Goal: Information Seeking & Learning: Learn about a topic

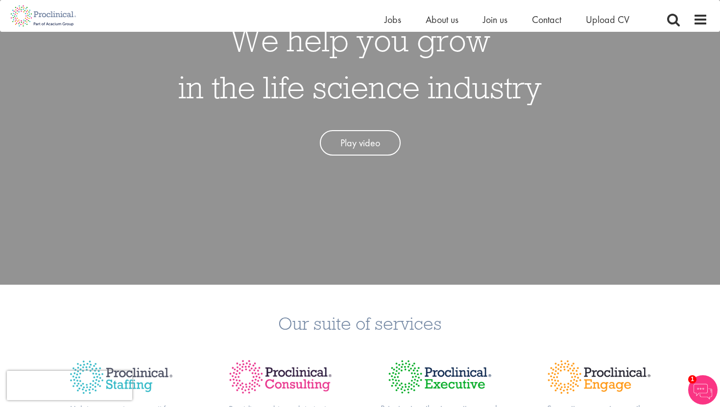
scroll to position [130, 0]
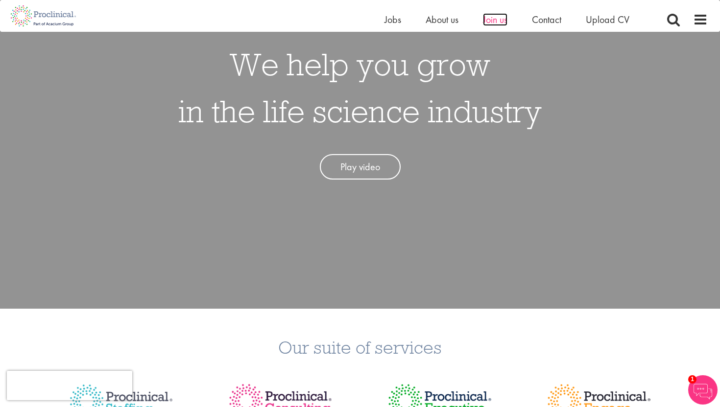
click at [488, 20] on span "Join us" at bounding box center [495, 19] width 24 height 13
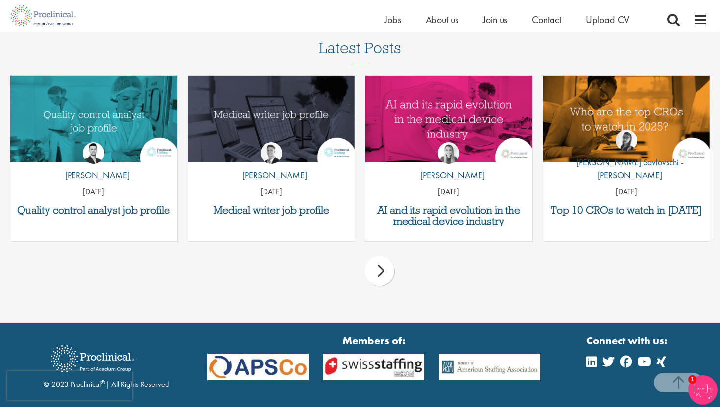
scroll to position [1238, 0]
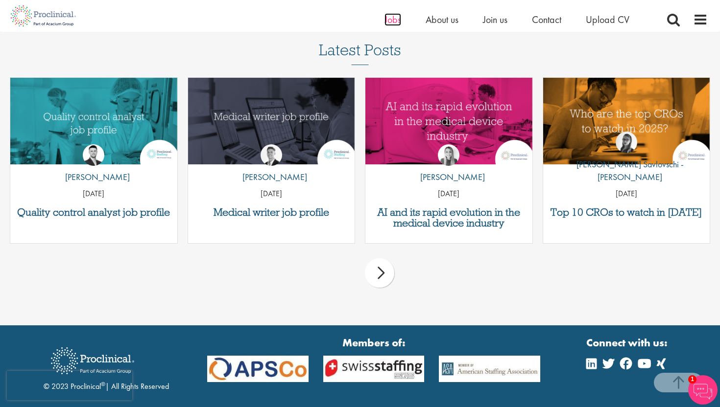
click at [395, 18] on span "Jobs" at bounding box center [392, 19] width 17 height 13
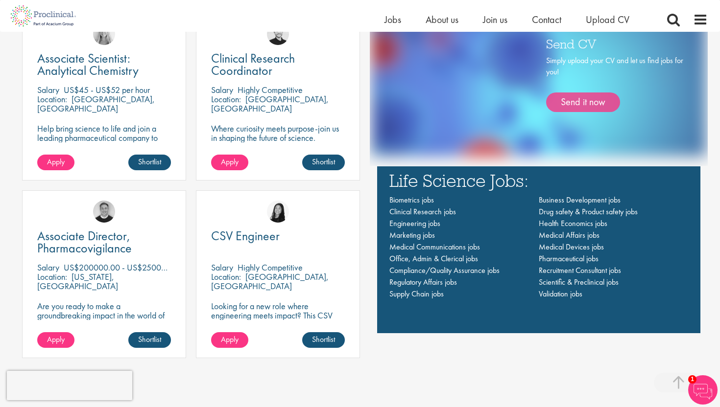
scroll to position [693, 0]
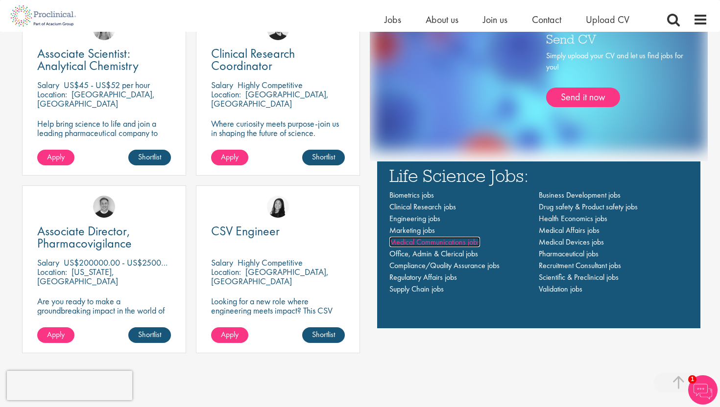
click at [424, 243] on span "Medical Communications jobs" at bounding box center [434, 242] width 91 height 10
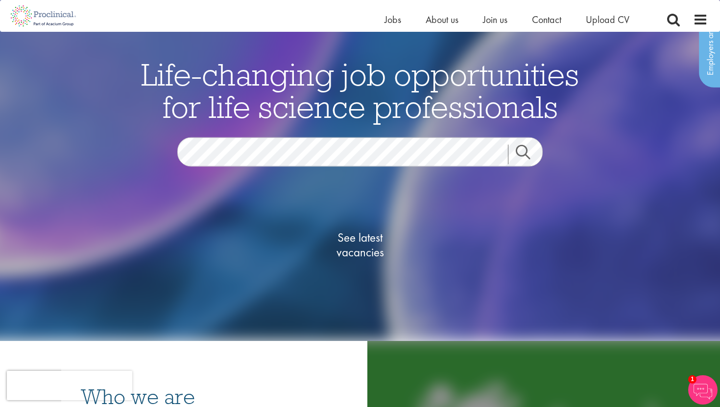
scroll to position [48, 0]
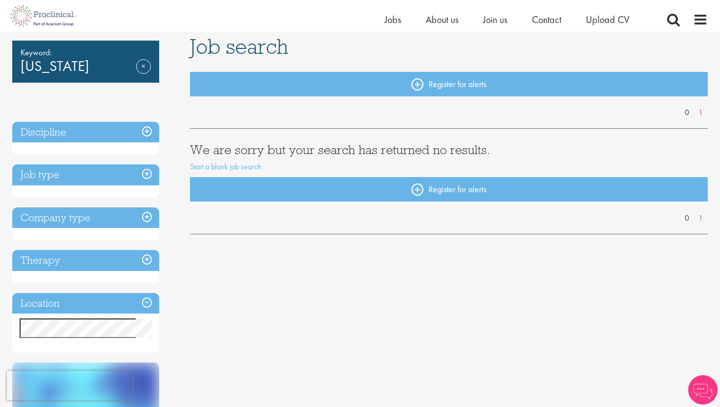
scroll to position [110, 0]
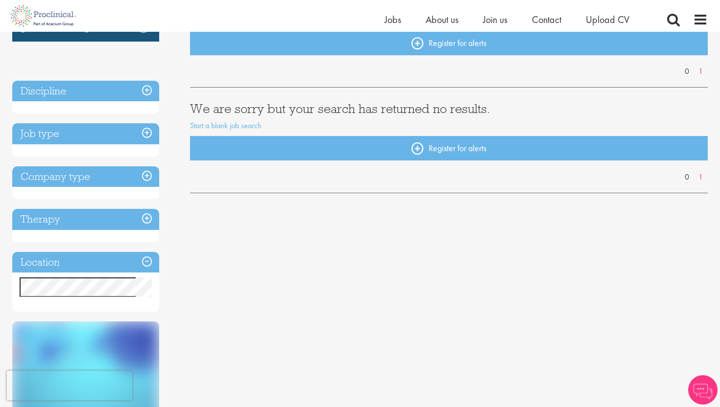
click at [145, 264] on h3 "Location" at bounding box center [85, 262] width 147 height 21
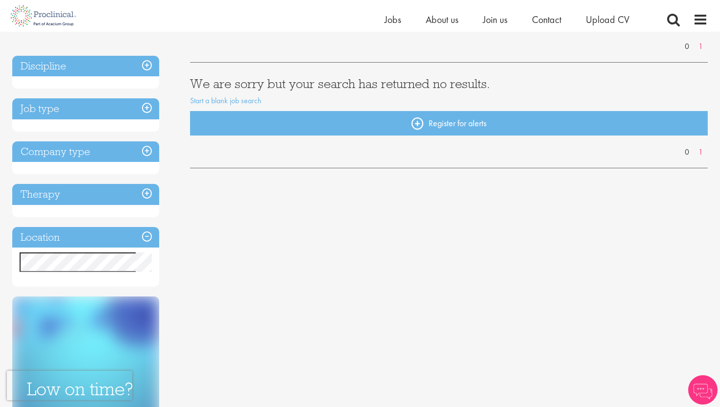
scroll to position [141, 0]
